Goal: Transaction & Acquisition: Purchase product/service

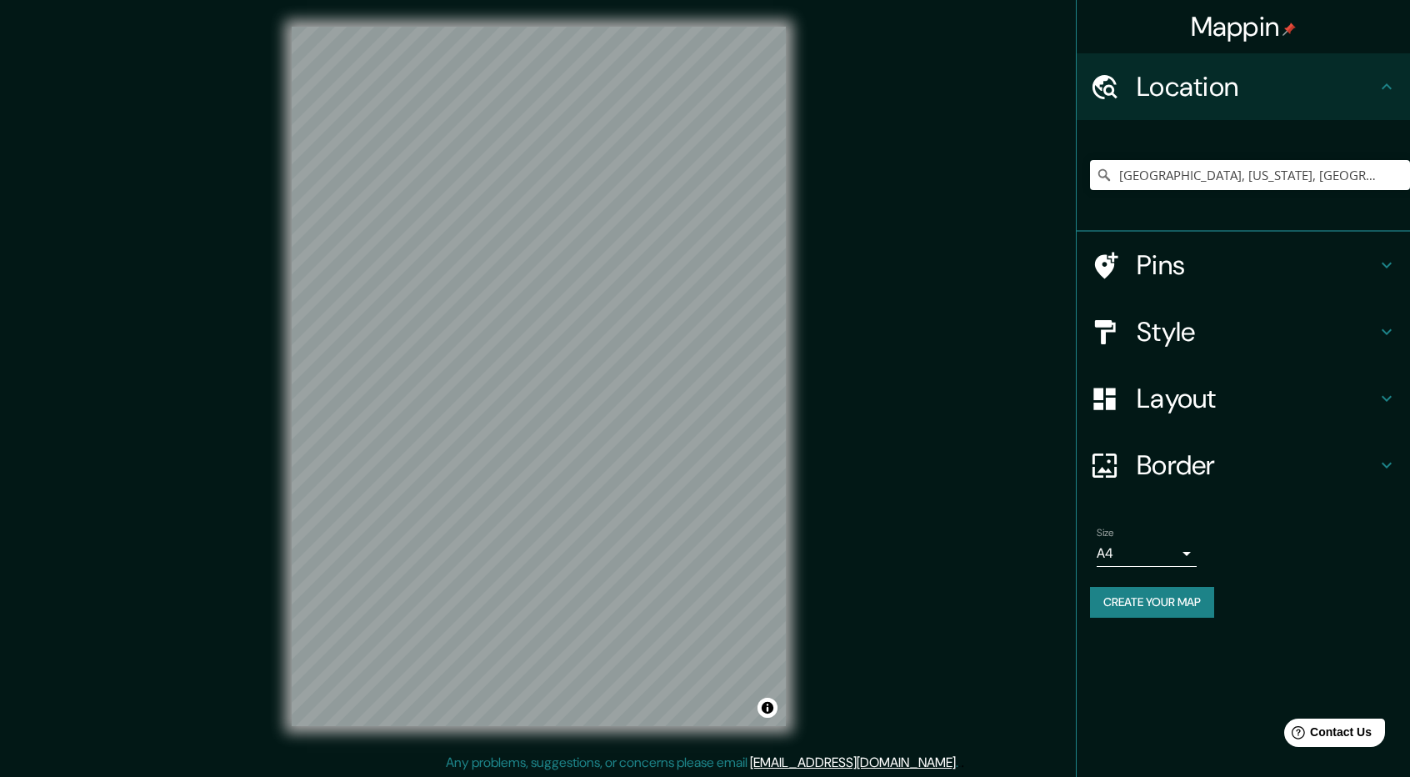
click at [1163, 334] on h4 "Style" at bounding box center [1256, 331] width 240 height 33
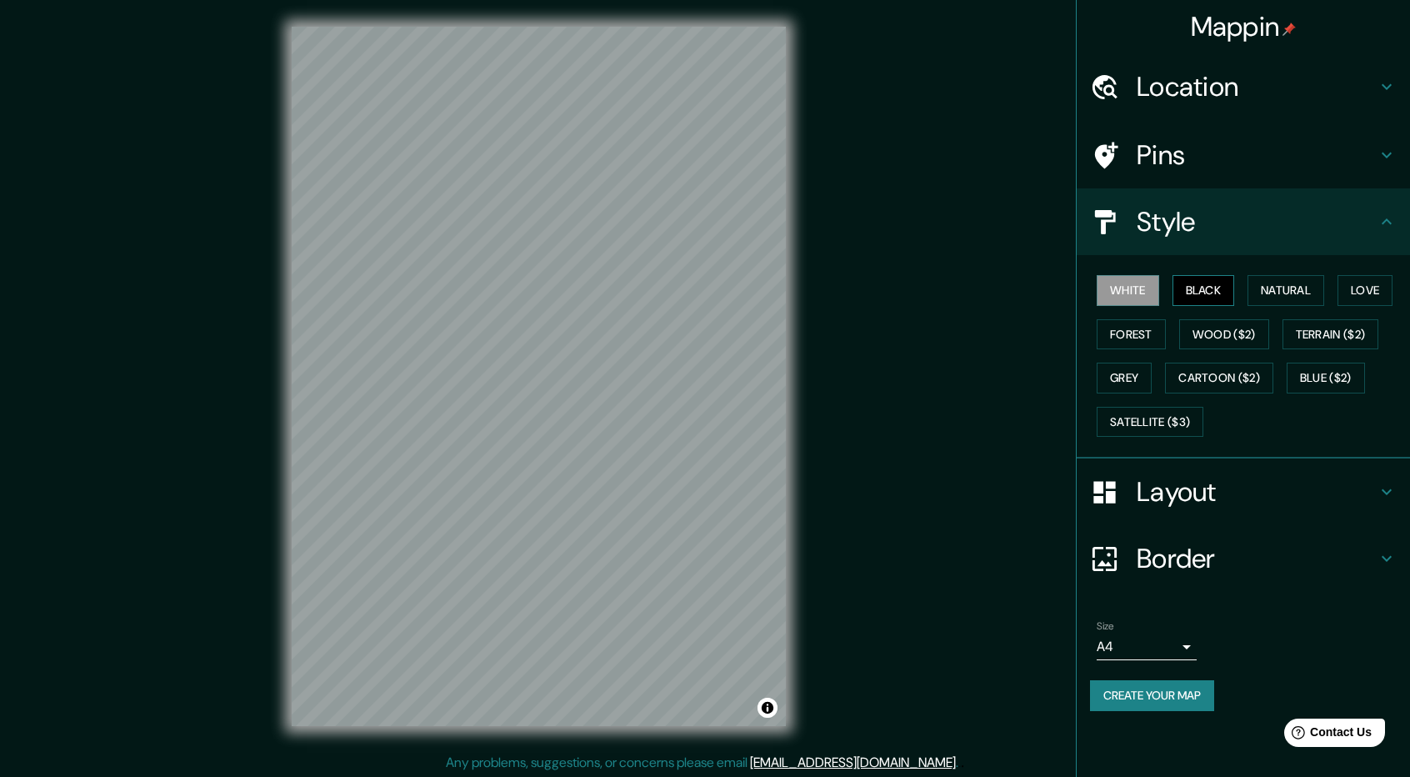
click at [1203, 294] on button "Black" at bounding box center [1203, 290] width 62 height 31
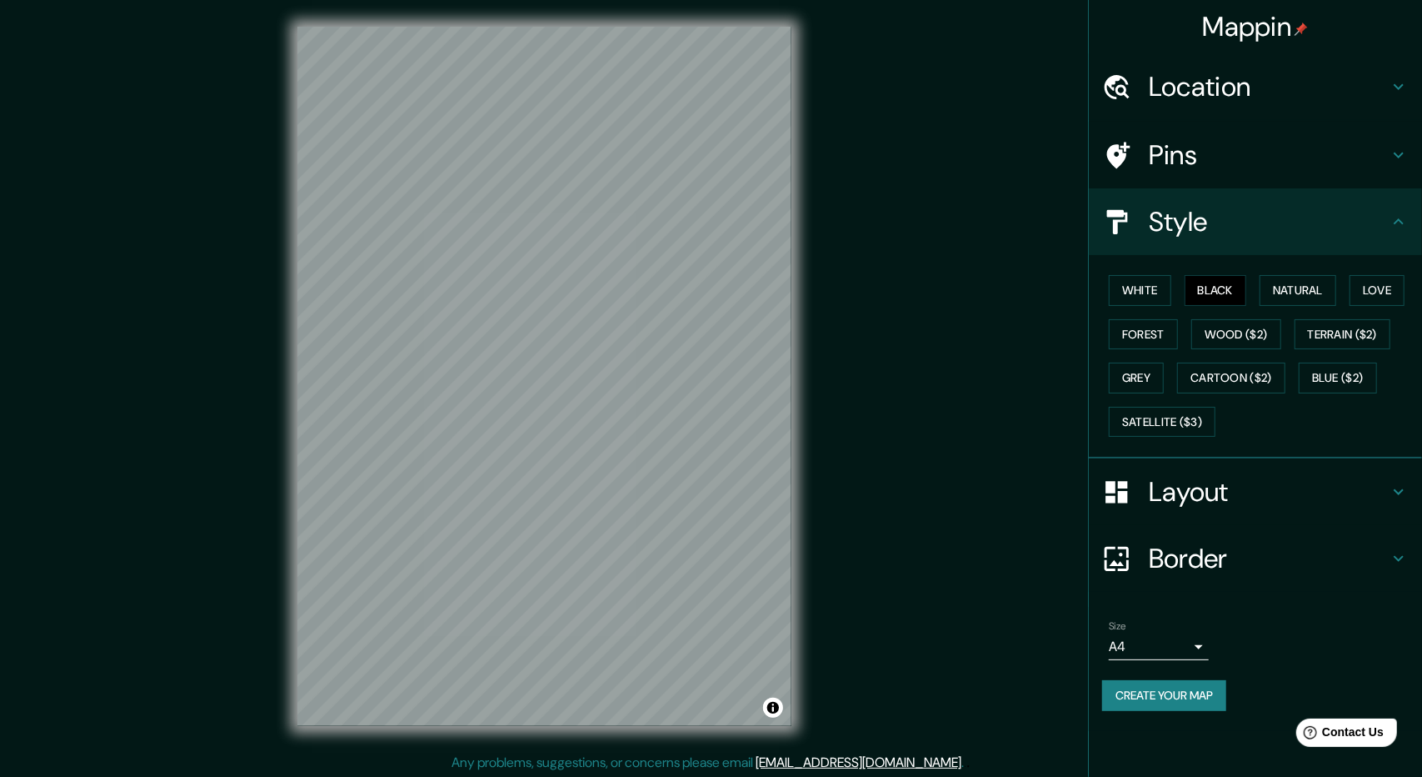
click at [1183, 636] on body "Mappin Location [GEOGRAPHIC_DATA], [US_STATE], [GEOGRAPHIC_DATA] [GEOGRAPHIC_DA…" at bounding box center [711, 388] width 1422 height 777
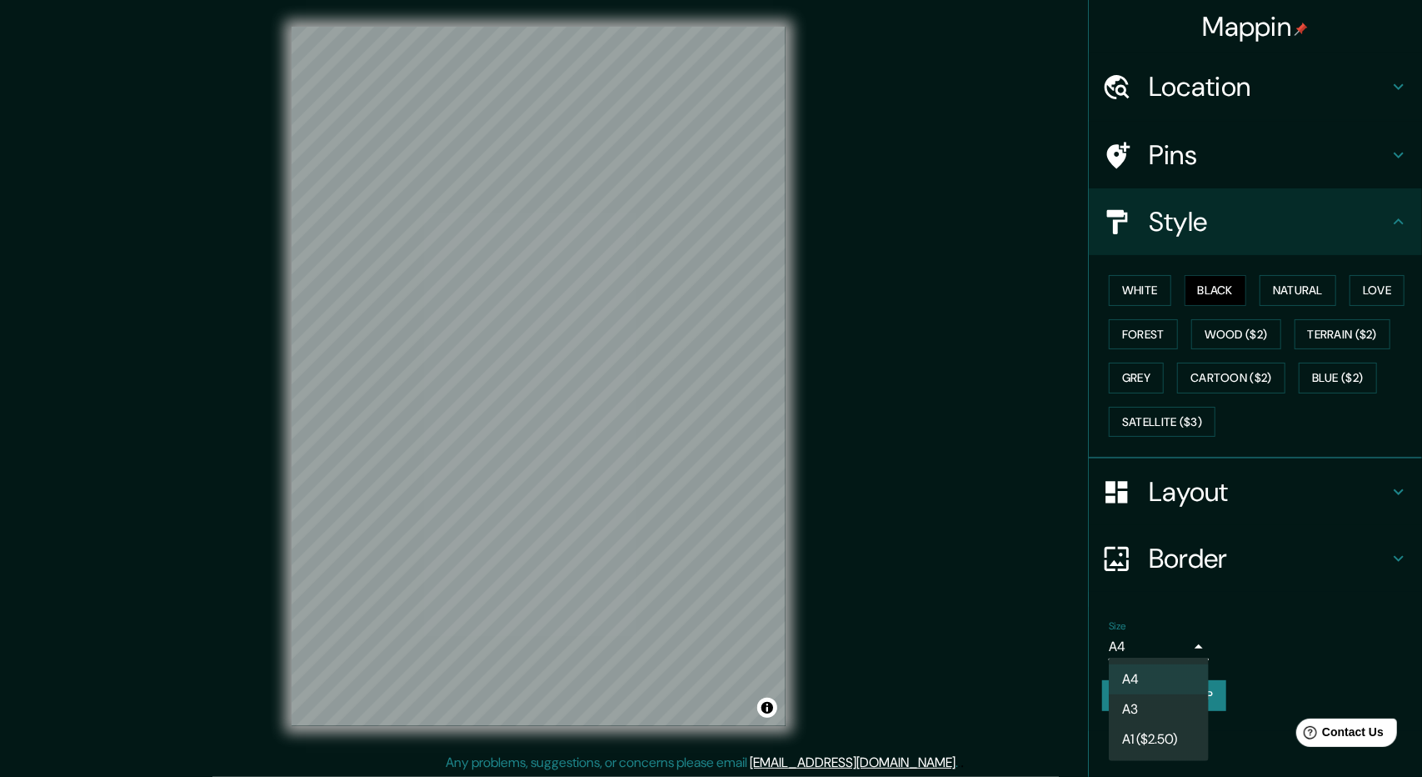
click at [1170, 714] on li "A3" at bounding box center [1159, 709] width 100 height 30
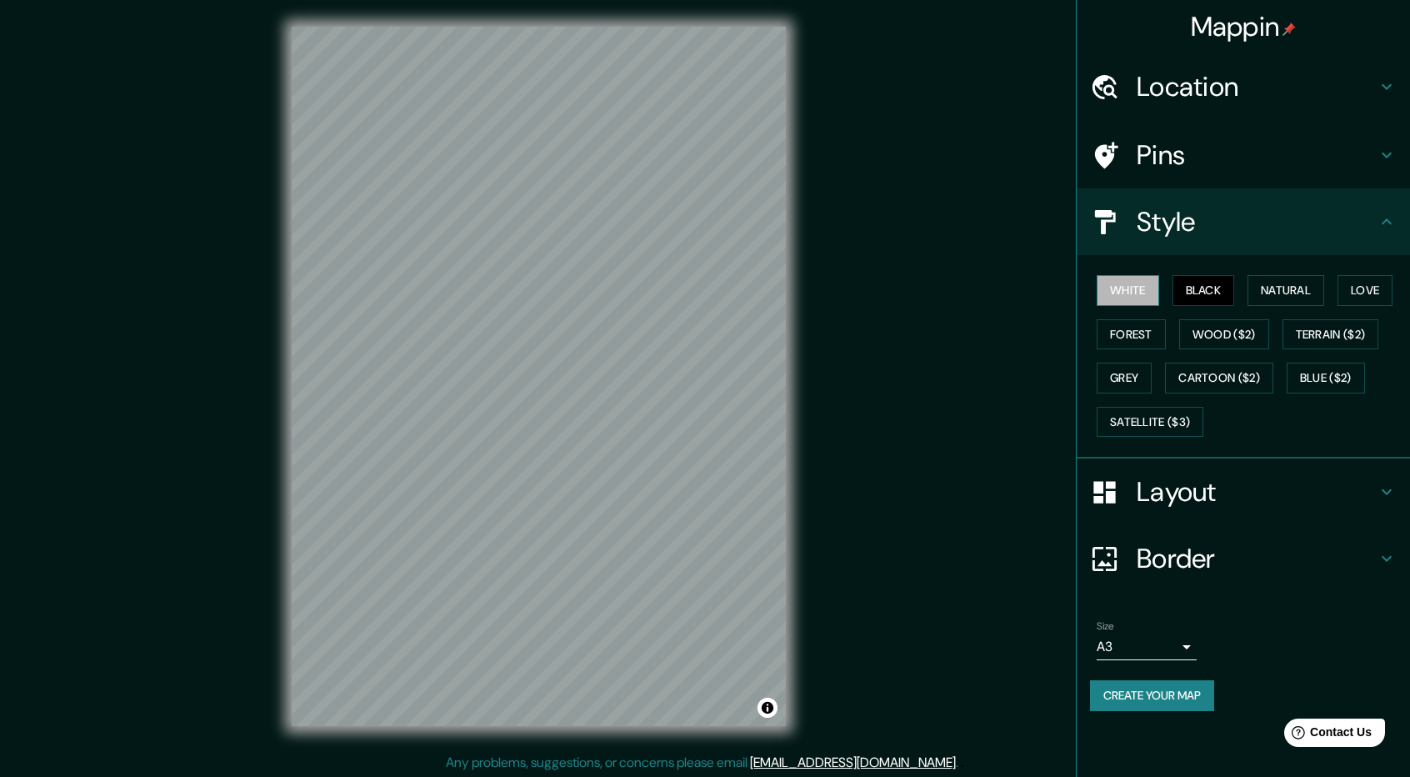
click at [1130, 292] on button "White" at bounding box center [1127, 290] width 62 height 31
click at [1216, 291] on button "Black" at bounding box center [1203, 290] width 62 height 31
click at [1145, 331] on button "Forest" at bounding box center [1130, 334] width 69 height 31
click at [1122, 301] on button "White" at bounding box center [1127, 290] width 62 height 31
click at [1198, 290] on button "Black" at bounding box center [1203, 290] width 62 height 31
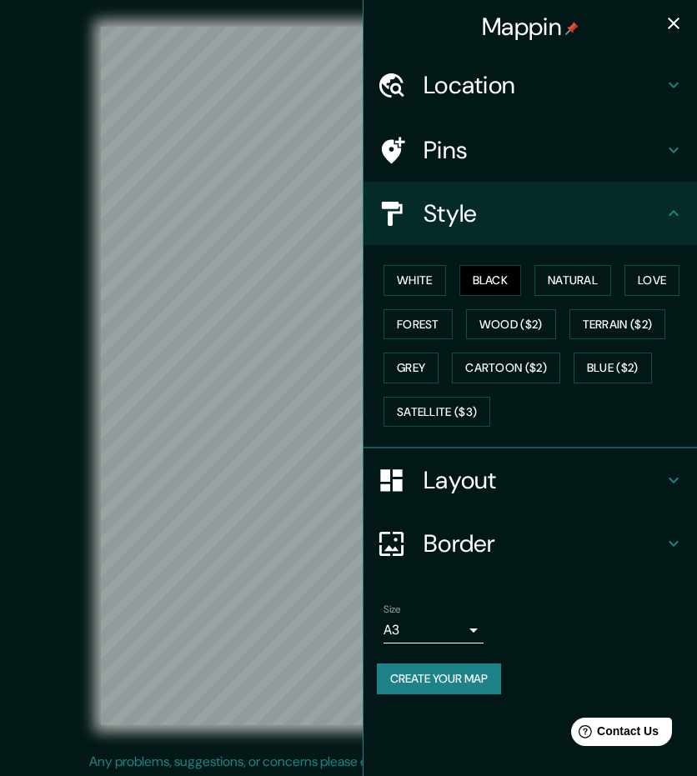
click at [68, 444] on div "© Mapbox © OpenStreetMap Improve this map" at bounding box center [348, 376] width 627 height 698
click at [397, 290] on button "White" at bounding box center [414, 280] width 62 height 31
click at [480, 284] on button "Black" at bounding box center [490, 280] width 62 height 31
